Goal: Navigation & Orientation: Understand site structure

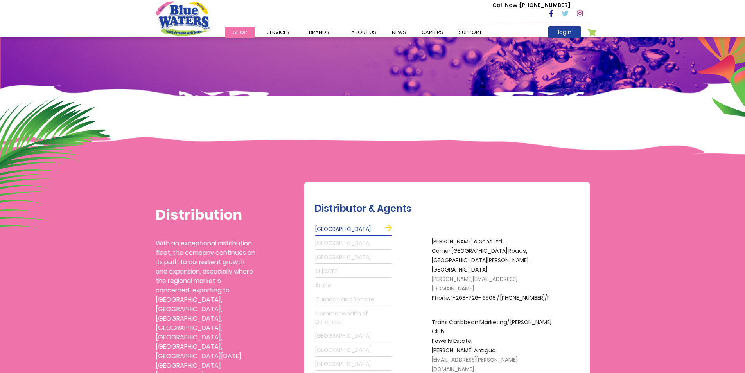
scroll to position [56, 0]
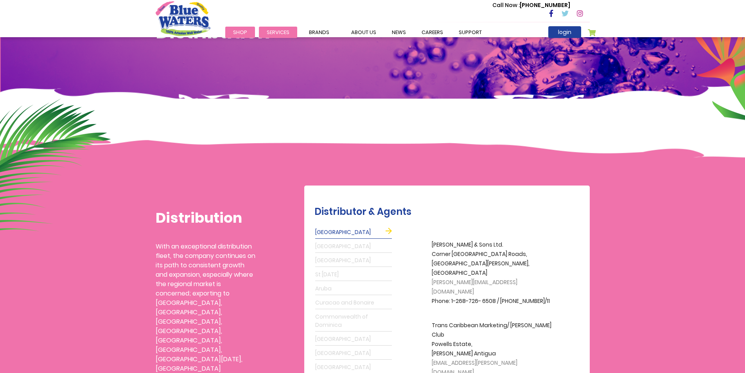
click at [274, 35] on li "Services Filtration Commercial Rentals Beverage Solutions Distribution" at bounding box center [278, 31] width 38 height 9
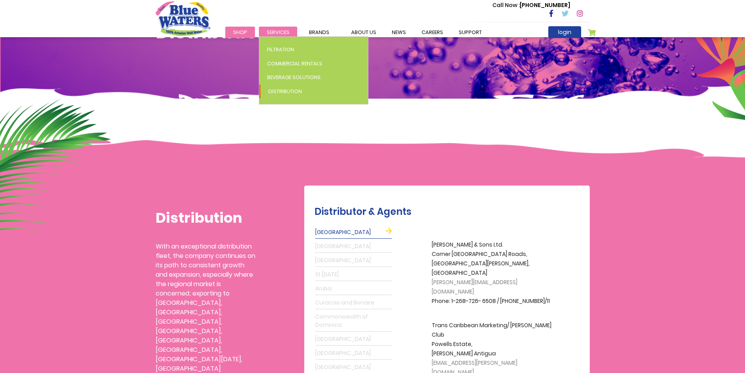
click at [283, 32] on span "Services" at bounding box center [278, 32] width 23 height 7
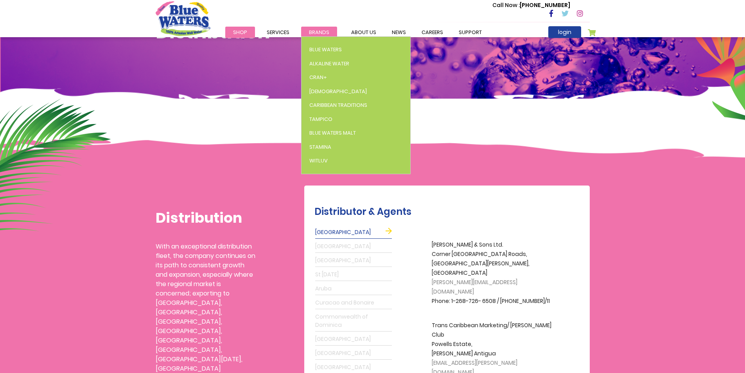
click at [319, 31] on span "Brands" at bounding box center [319, 32] width 20 height 7
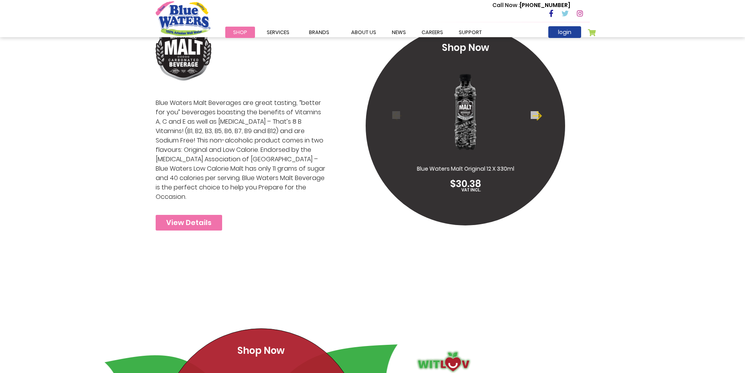
scroll to position [1722, 0]
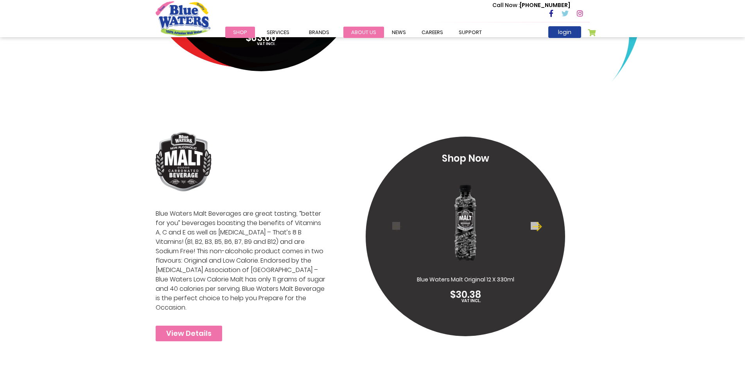
click at [349, 30] on link "about us" at bounding box center [363, 32] width 41 height 11
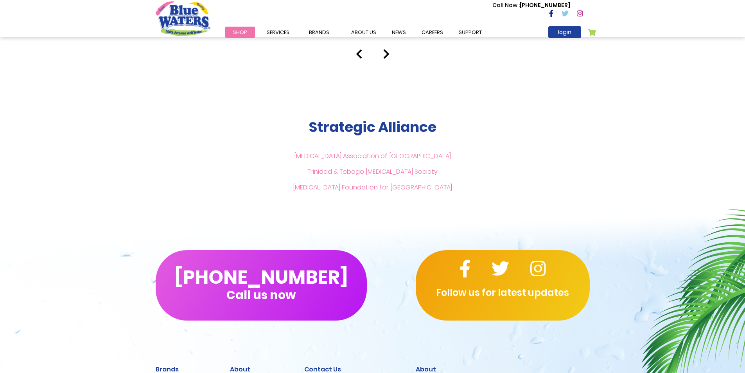
scroll to position [1834, 0]
